Goal: Task Accomplishment & Management: Complete application form

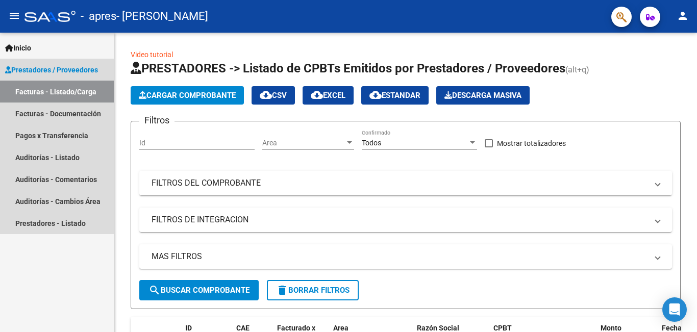
click at [83, 82] on link "Facturas - Listado/Carga" at bounding box center [57, 92] width 114 height 22
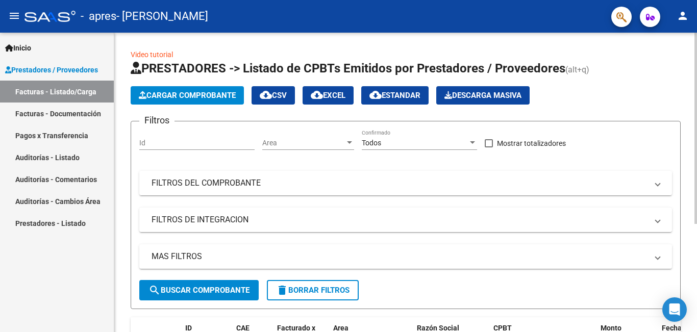
click at [220, 97] on span "Cargar Comprobante" at bounding box center [187, 95] width 97 height 9
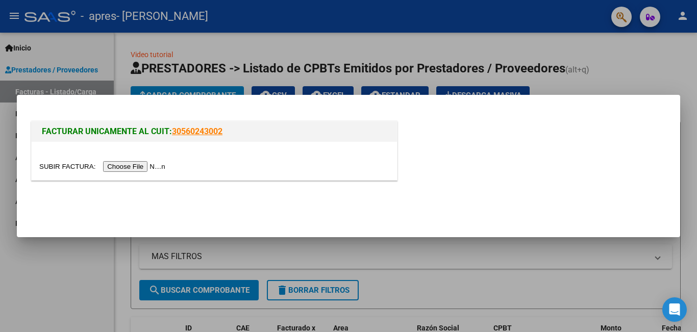
click at [142, 165] on input "file" at bounding box center [103, 166] width 129 height 11
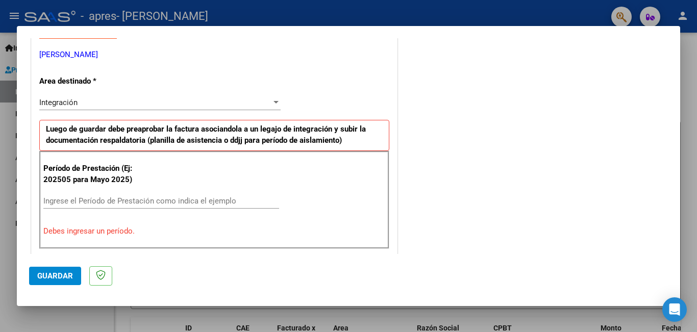
scroll to position [204, 0]
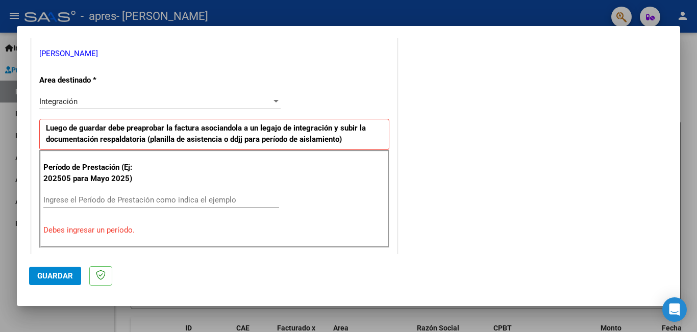
click at [172, 196] on input "Ingrese el Período de Prestación como indica el ejemplo" at bounding box center [161, 199] width 236 height 9
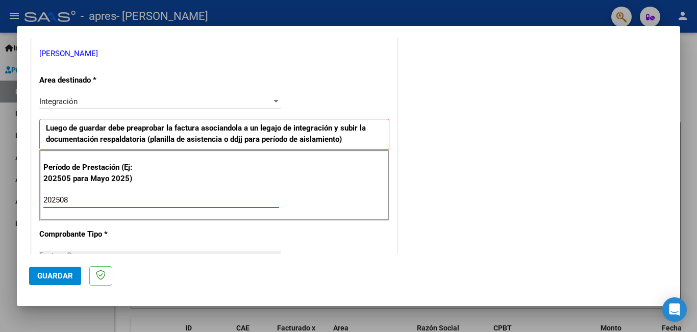
type input "202508"
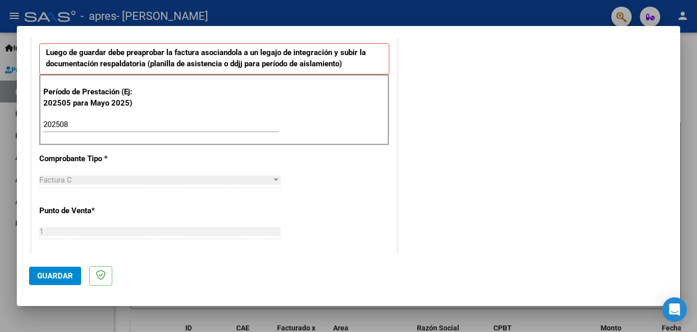
scroll to position [306, 0]
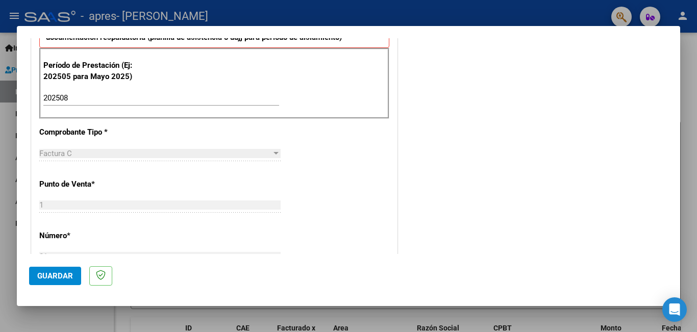
click at [269, 137] on div "CUIT * 27-18349705-2 Ingresar CUIT ANALISIS PRESTADOR [PERSON_NAME] [PERSON_NAM…" at bounding box center [214, 244] width 365 height 768
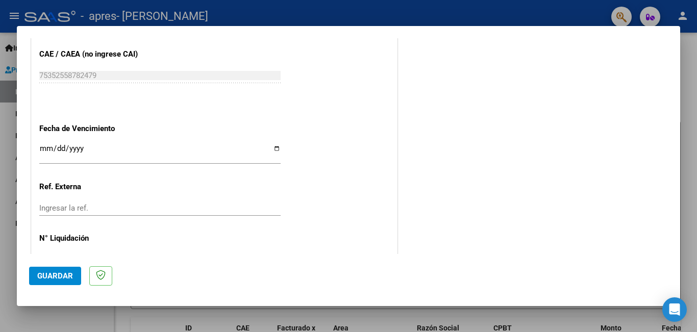
scroll to position [663, 0]
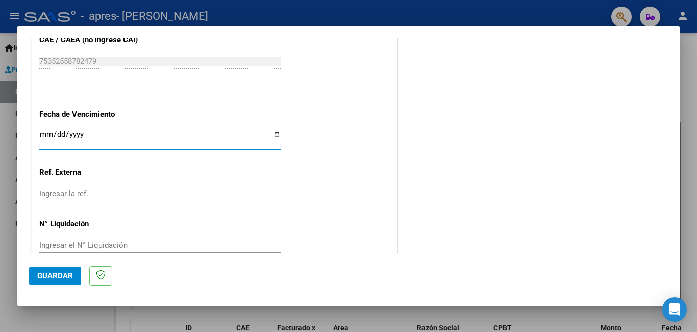
click at [277, 131] on input "Ingresar la fecha" at bounding box center [159, 138] width 241 height 16
type input "[DATE]"
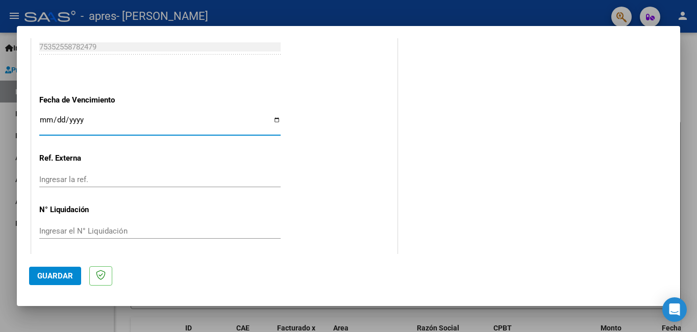
scroll to position [682, 0]
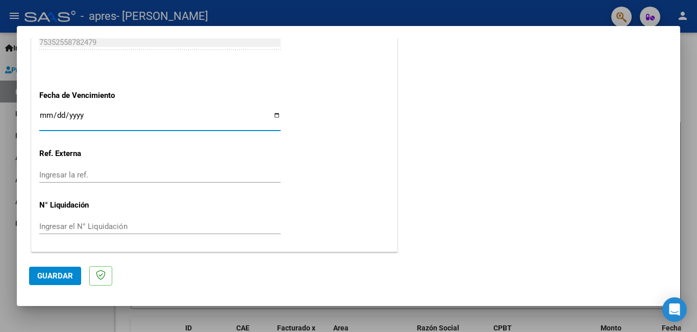
click at [47, 279] on span "Guardar" at bounding box center [55, 275] width 36 height 9
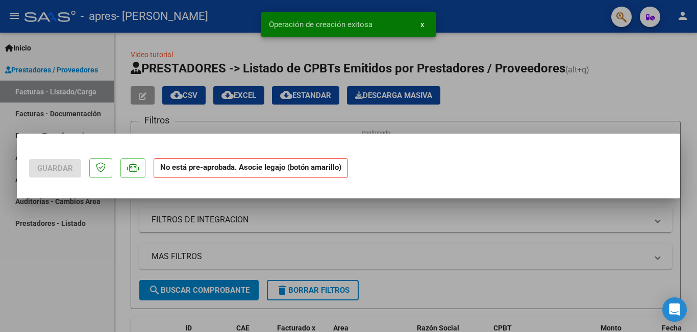
scroll to position [0, 0]
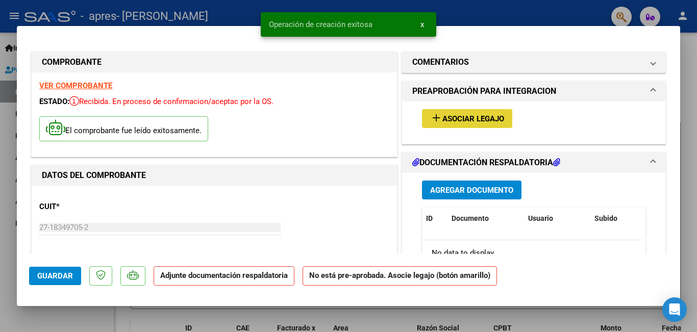
click at [472, 119] on span "Asociar Legajo" at bounding box center [473, 118] width 62 height 9
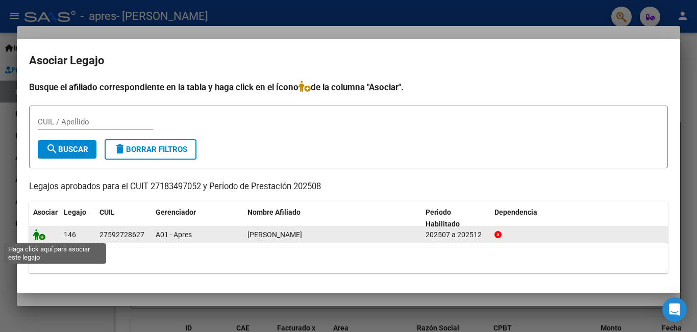
click at [39, 236] on icon at bounding box center [39, 234] width 12 height 11
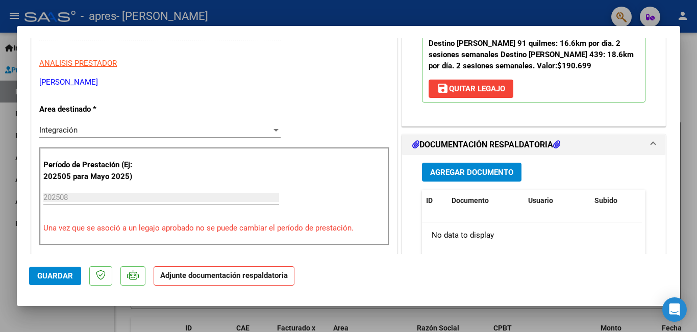
scroll to position [204, 0]
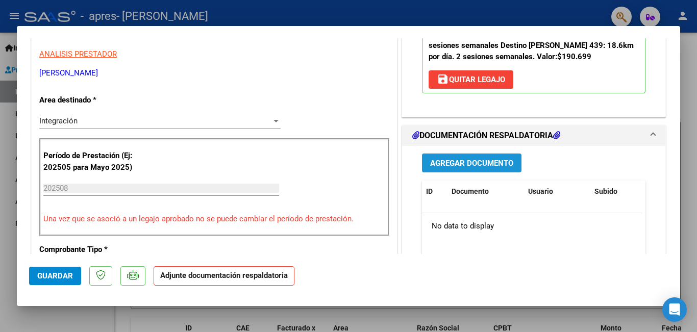
click at [445, 157] on button "Agregar Documento" at bounding box center [472, 163] width 100 height 19
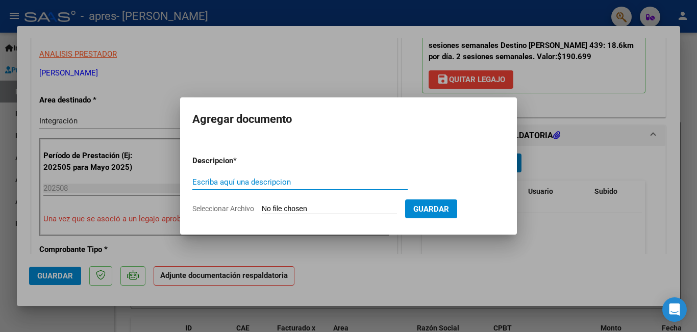
click at [216, 183] on input "Escriba aquí una descripcion" at bounding box center [299, 182] width 215 height 9
click at [323, 209] on input "Seleccionar Archivo" at bounding box center [329, 210] width 135 height 10
type input "C:\fakepath\1000867408.pdf"
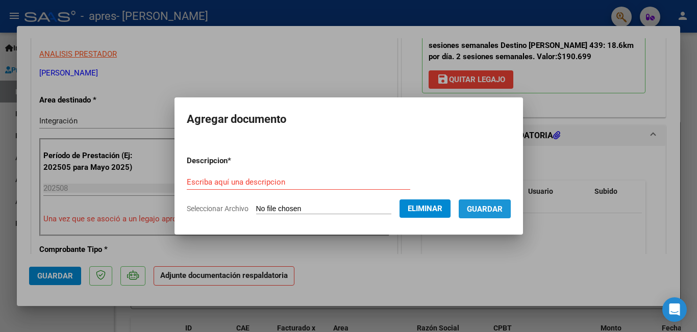
click at [487, 213] on span "Guardar" at bounding box center [485, 209] width 36 height 9
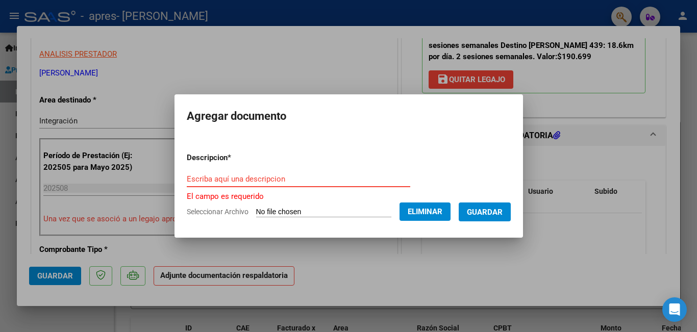
click at [351, 181] on input "Escriba aquí una descripcion" at bounding box center [299, 179] width 224 height 9
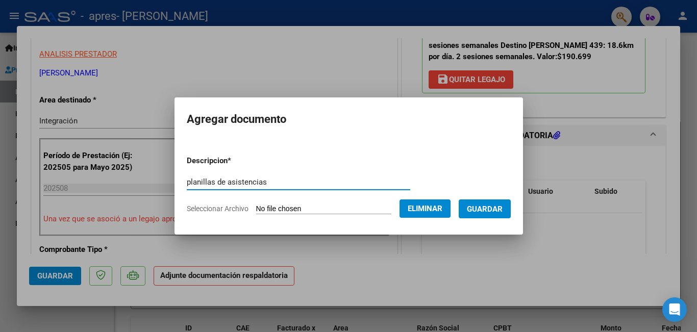
type input "planillas de asistencias"
click at [484, 208] on span "Guardar" at bounding box center [485, 209] width 36 height 9
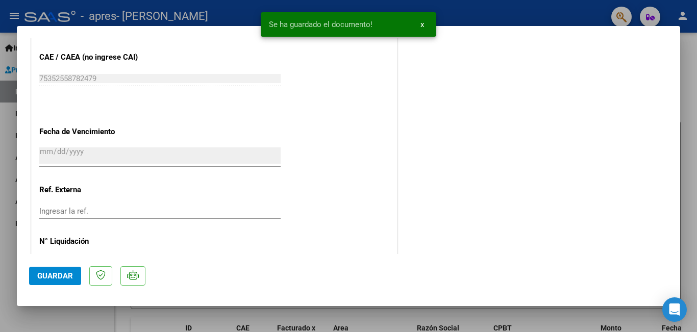
scroll to position [698, 0]
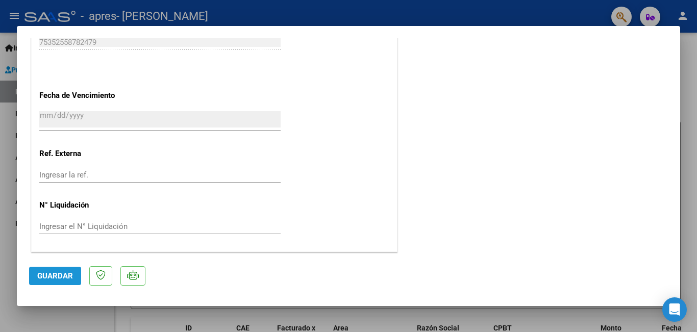
click at [66, 280] on span "Guardar" at bounding box center [55, 275] width 36 height 9
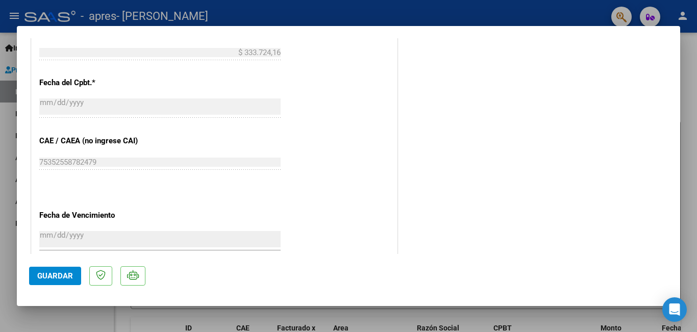
scroll to position [442, 0]
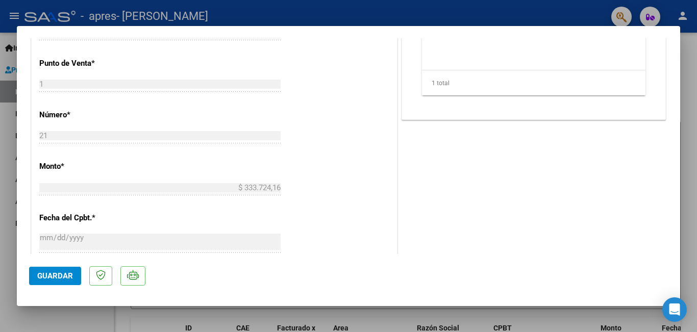
click at [691, 96] on div at bounding box center [348, 166] width 697 height 332
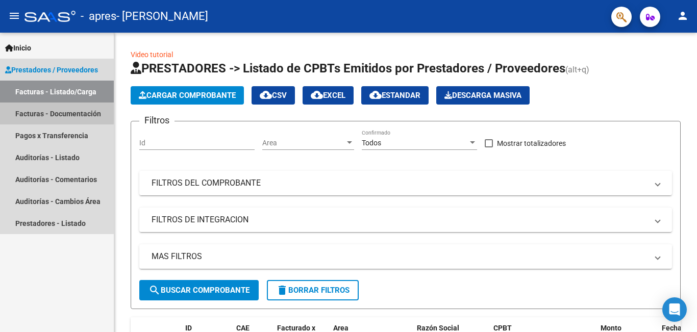
click at [46, 110] on link "Facturas - Documentación" at bounding box center [57, 114] width 114 height 22
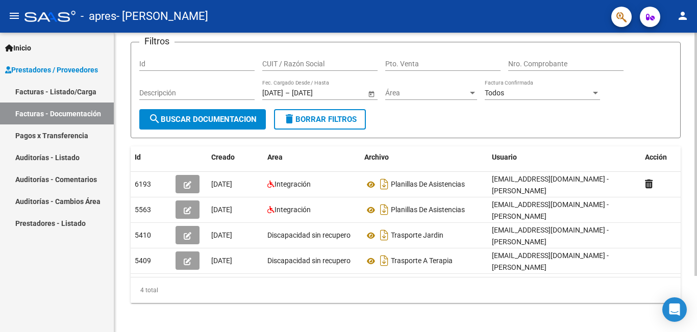
scroll to position [69, 0]
